Goal: Information Seeking & Learning: Learn about a topic

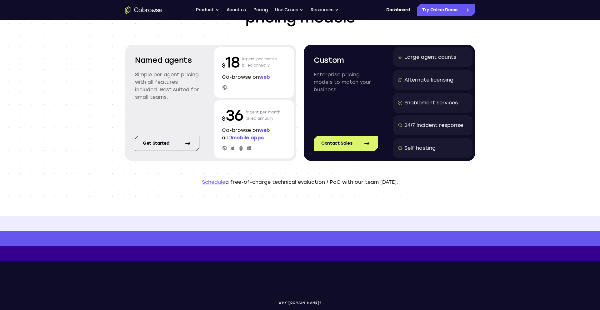
scroll to position [61, 0]
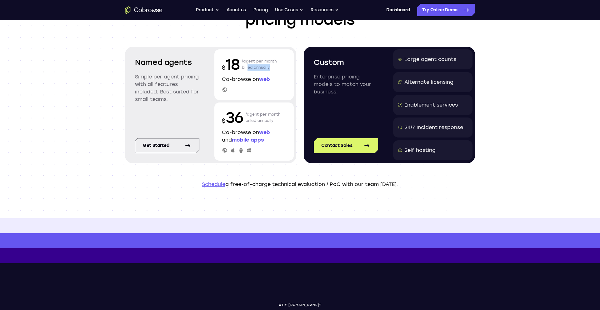
drag, startPoint x: 248, startPoint y: 67, endPoint x: 302, endPoint y: 70, distance: 53.9
click at [302, 70] on section "Named agents Simple per agent pricing with all features included. Best suited f…" at bounding box center [300, 105] width 350 height 116
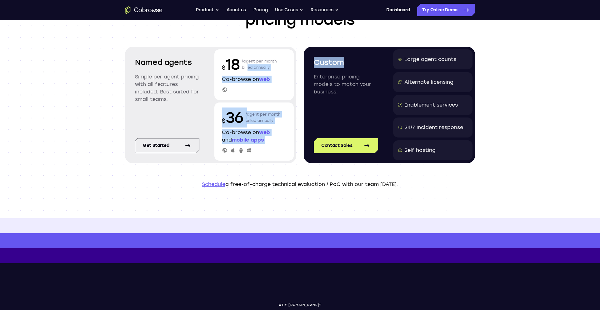
click at [281, 166] on header "Scalable and customized pricing models Named agents Simple per agent pricing wi…" at bounding box center [300, 88] width 400 height 259
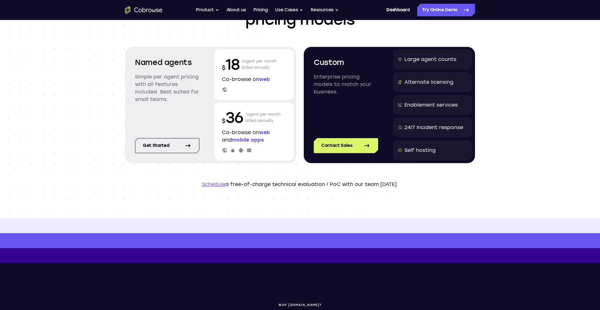
click at [243, 90] on div at bounding box center [254, 90] width 64 height 6
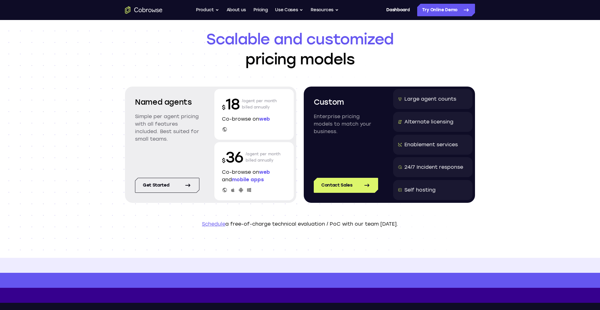
scroll to position [18, 0]
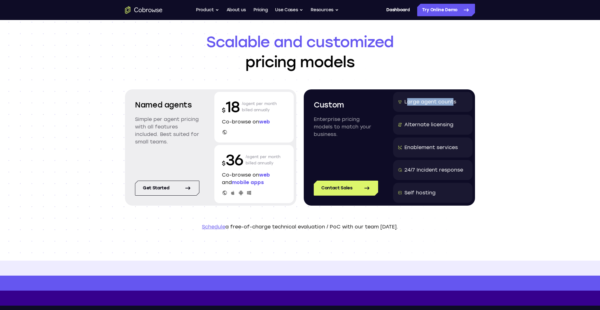
drag, startPoint x: 406, startPoint y: 101, endPoint x: 455, endPoint y: 101, distance: 49.1
click at [455, 101] on div "Large agent counts" at bounding box center [430, 101] width 52 height 7
click at [418, 220] on header "Scalable and customized pricing models Named agents Simple per agent pricing wi…" at bounding box center [300, 131] width 400 height 259
drag, startPoint x: 402, startPoint y: 102, endPoint x: 425, endPoint y: 102, distance: 22.5
click at [413, 102] on div "Large agent counts" at bounding box center [432, 102] width 79 height 20
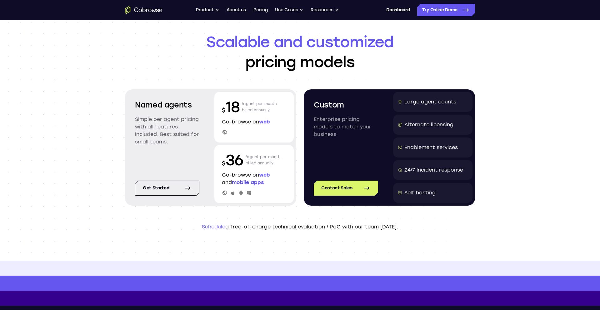
click at [375, 146] on div "Custom Enterprise pricing models to match your business." at bounding box center [345, 129] width 79 height 74
drag, startPoint x: 400, startPoint y: 104, endPoint x: 477, endPoint y: 103, distance: 76.9
click at [477, 103] on header "Scalable and customized pricing models Named agents Simple per agent pricing wi…" at bounding box center [300, 131] width 400 height 259
click at [408, 100] on div "Large agent counts" at bounding box center [430, 101] width 52 height 7
click at [322, 117] on p "Enterprise pricing models to match your business." at bounding box center [346, 127] width 64 height 22
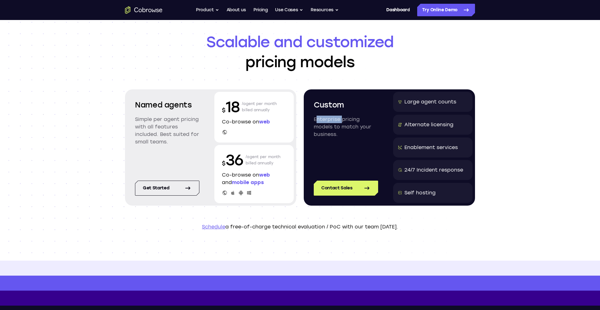
click at [322, 117] on p "Enterprise pricing models to match your business." at bounding box center [346, 127] width 64 height 22
copy p "Enterprise"
click at [416, 53] on h1 "Scalable and customized pricing models" at bounding box center [300, 52] width 350 height 40
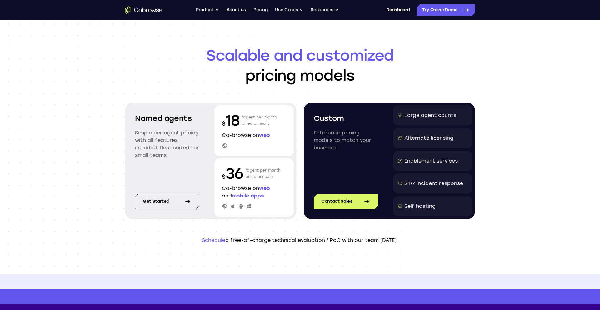
scroll to position [0, 0]
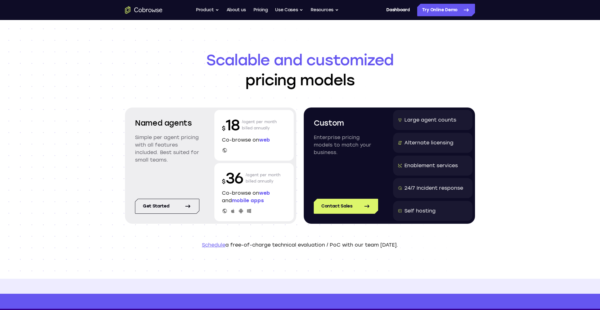
drag, startPoint x: 241, startPoint y: 122, endPoint x: 287, endPoint y: 121, distance: 45.6
click at [287, 121] on div "$ 18 /agent per month billed annually Co-browse on web" at bounding box center [253, 135] width 79 height 51
drag, startPoint x: 317, startPoint y: 123, endPoint x: 368, endPoint y: 122, distance: 51.9
click at [369, 122] on h2 "Custom" at bounding box center [346, 122] width 64 height 11
